Goal: Information Seeking & Learning: Find specific fact

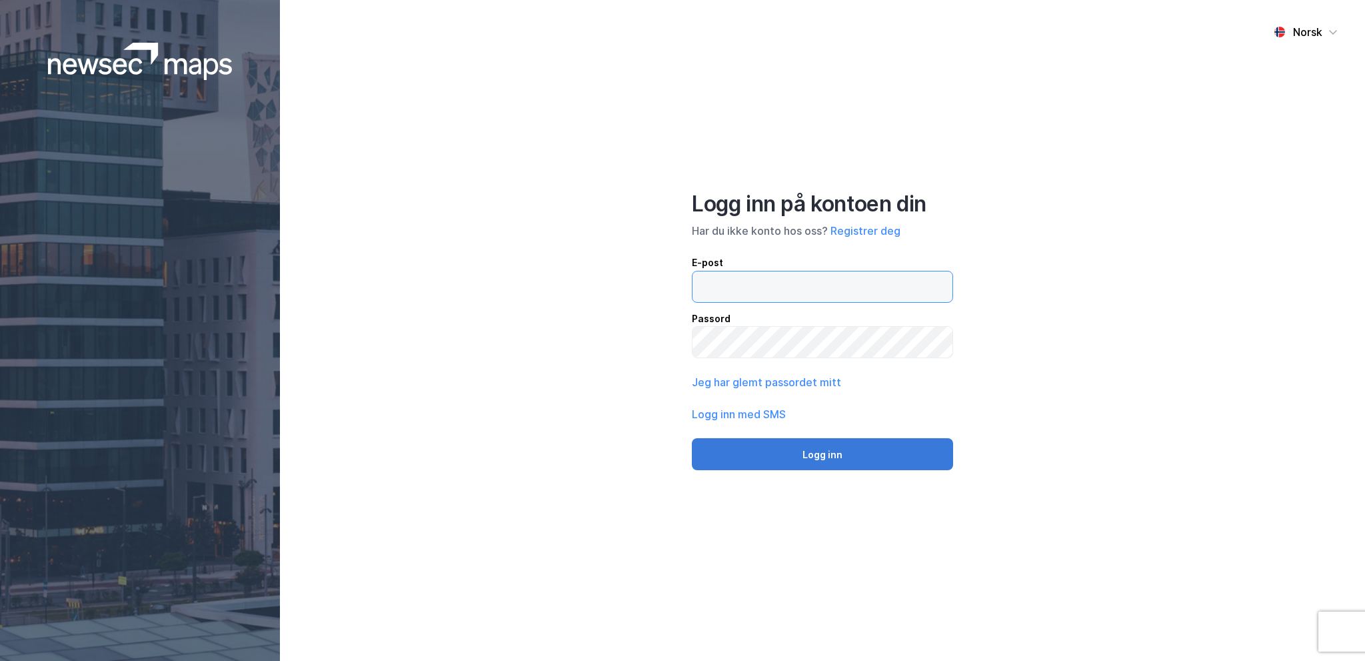
type input "[EMAIL_ADDRESS][DOMAIN_NAME]"
click at [809, 451] on button "Logg inn" at bounding box center [822, 454] width 261 height 32
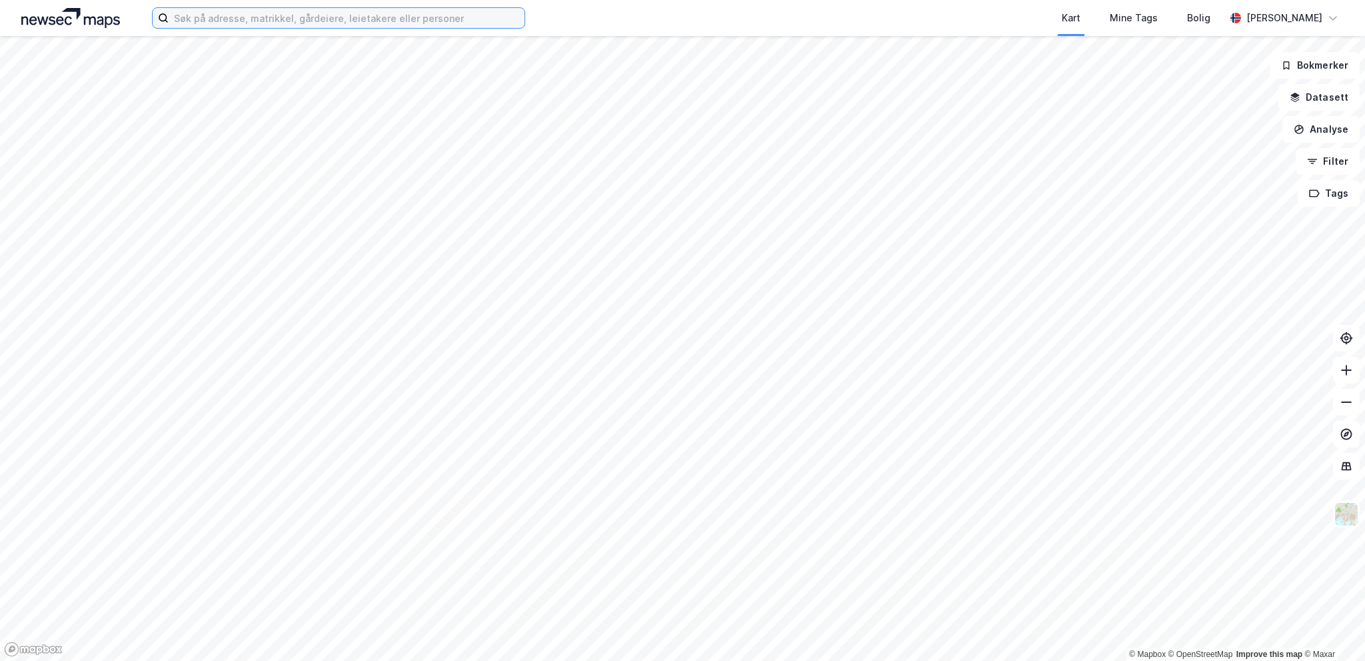
click at [326, 20] on input at bounding box center [347, 18] width 356 height 20
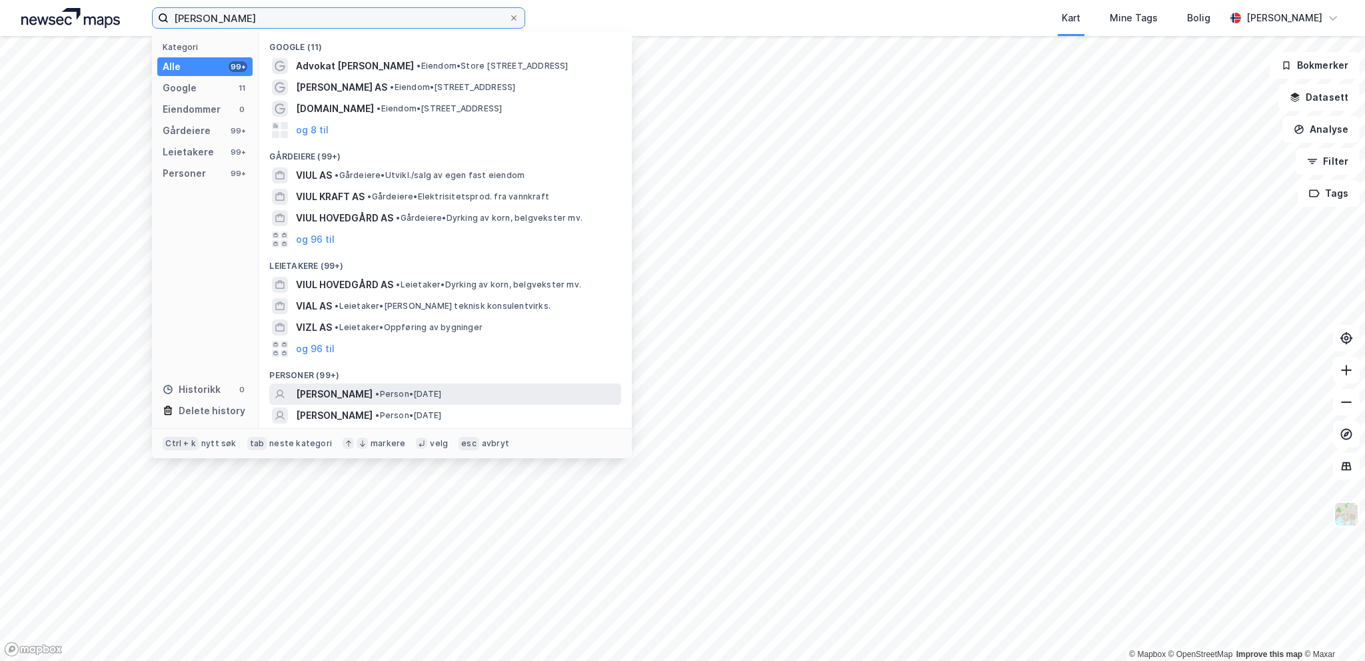
type input "[PERSON_NAME]"
click at [360, 393] on span "[PERSON_NAME]" at bounding box center [334, 394] width 77 height 16
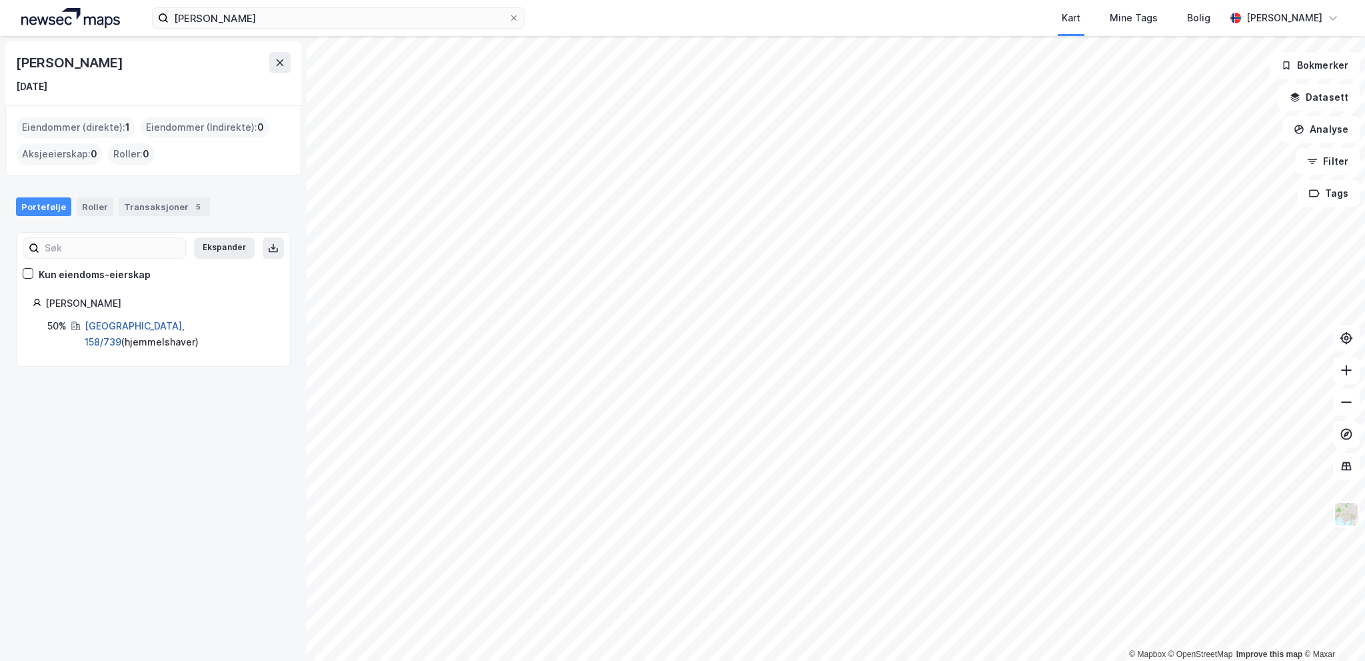
click at [133, 325] on link "[GEOGRAPHIC_DATA], 158/739" at bounding box center [135, 333] width 100 height 27
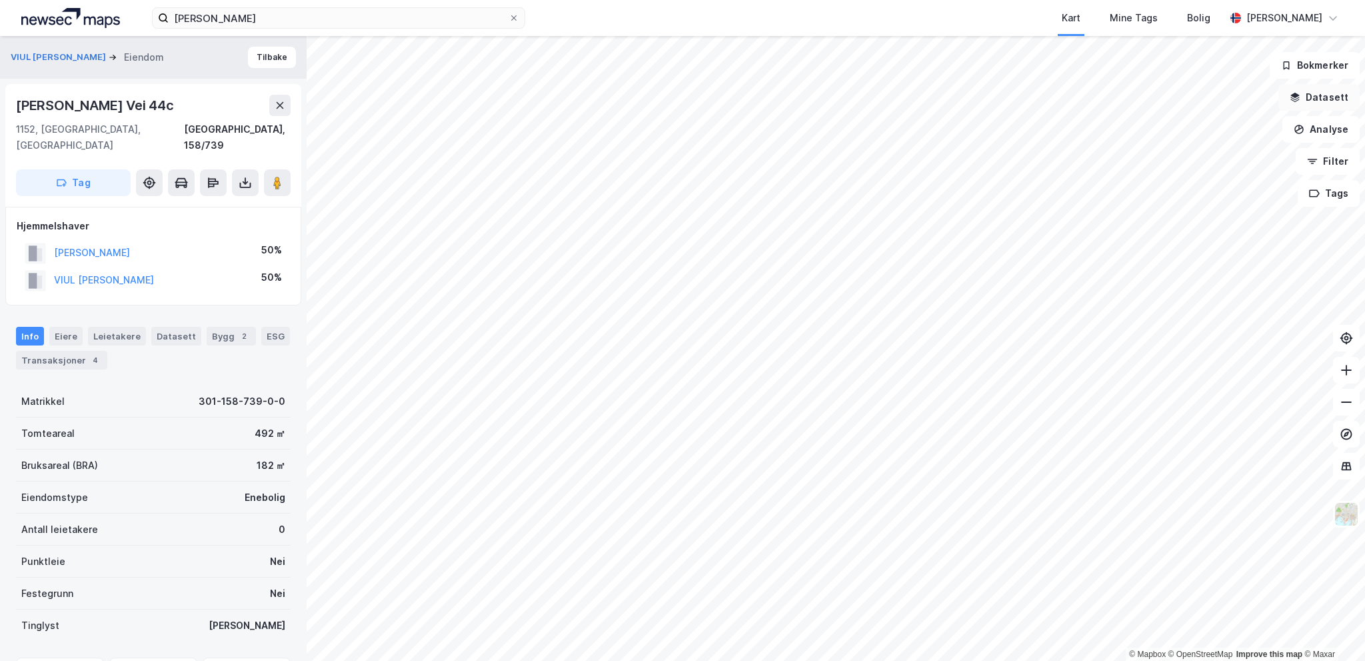
click at [1320, 105] on button "Datasett" at bounding box center [1319, 97] width 81 height 27
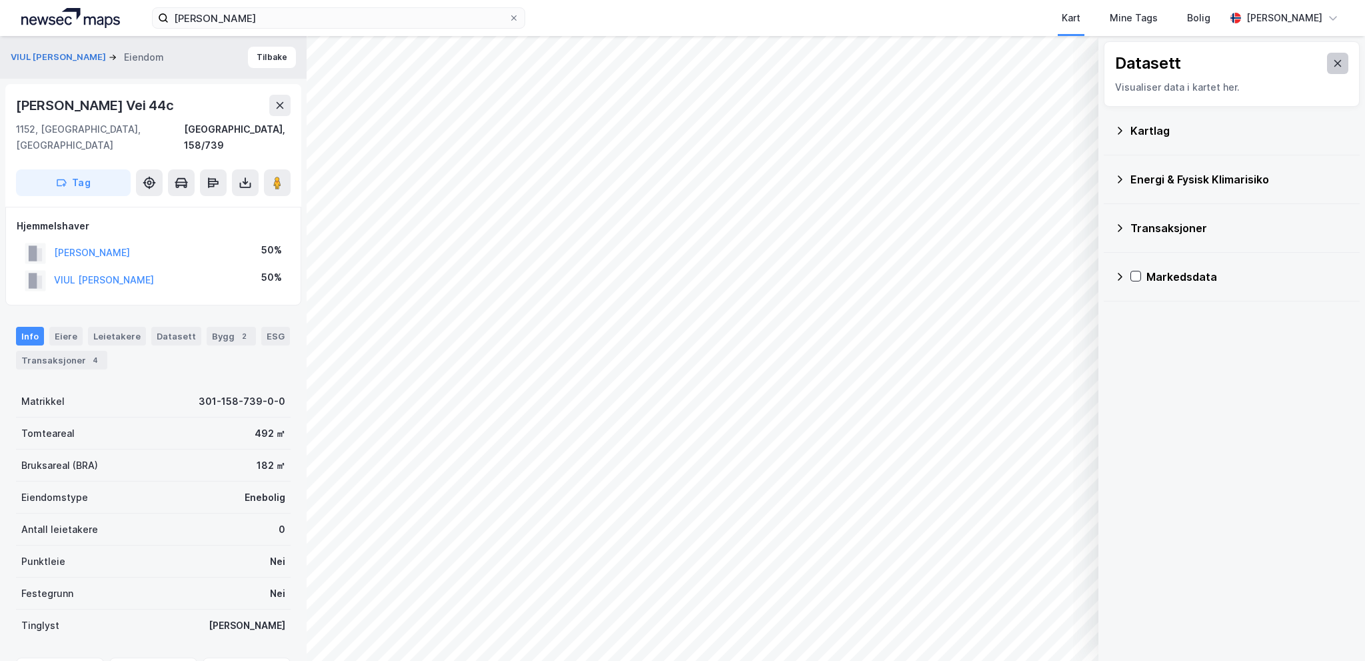
click at [1333, 57] on button at bounding box center [1337, 63] width 21 height 21
